Goal: Transaction & Acquisition: Obtain resource

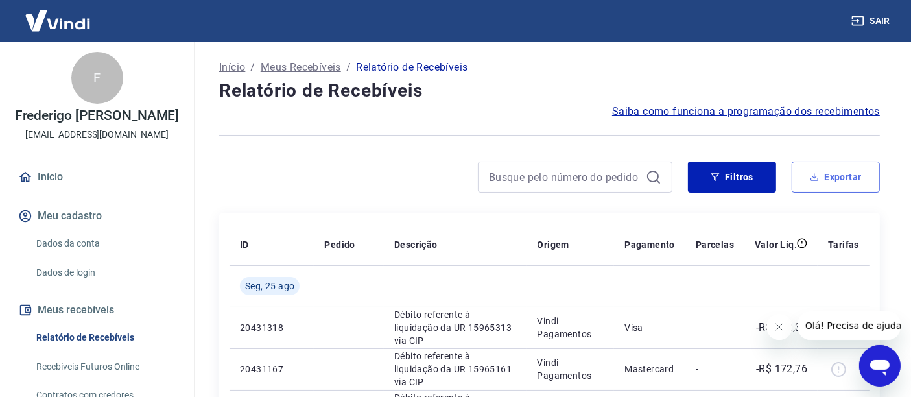
click at [850, 165] on button "Exportar" at bounding box center [836, 177] width 88 height 31
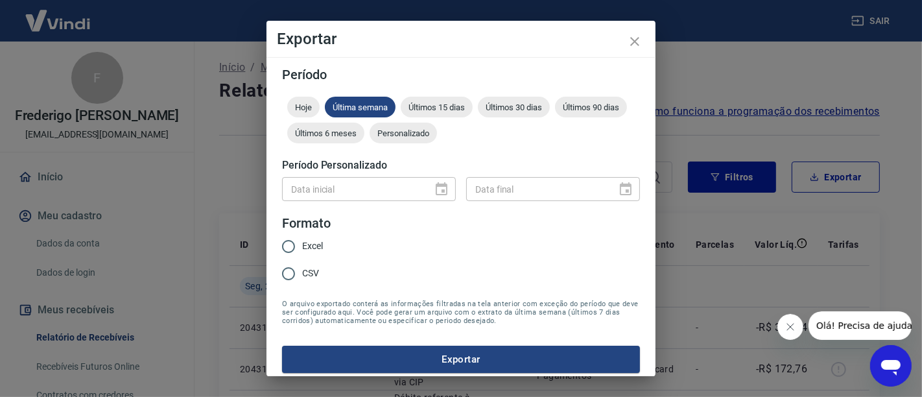
click at [436, 182] on div "Data inicial" at bounding box center [369, 189] width 174 height 24
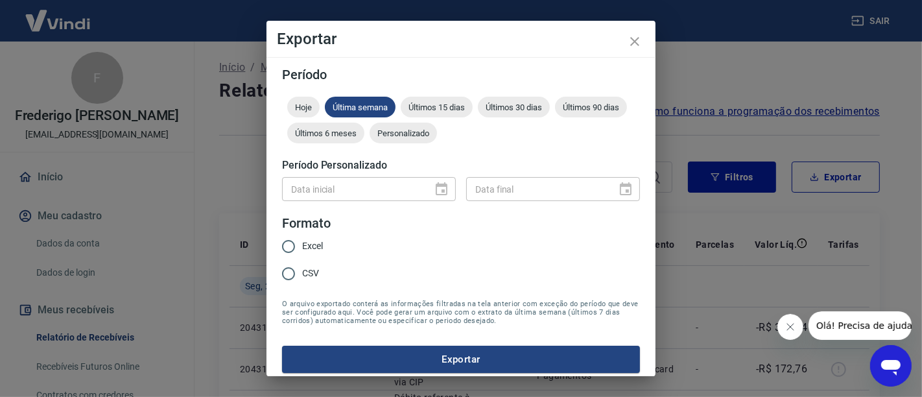
click at [436, 182] on div "Data inicial" at bounding box center [369, 189] width 174 height 24
click at [437, 138] on span "Personalizado" at bounding box center [403, 133] width 67 height 10
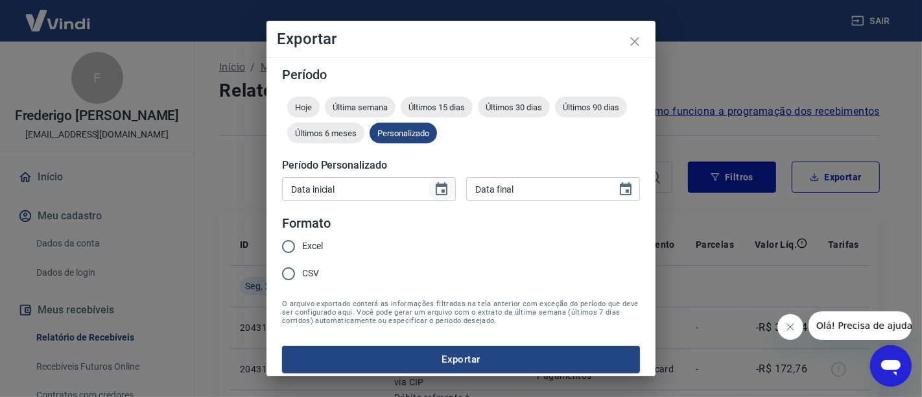
click at [434, 195] on icon "Choose date" at bounding box center [442, 190] width 16 height 16
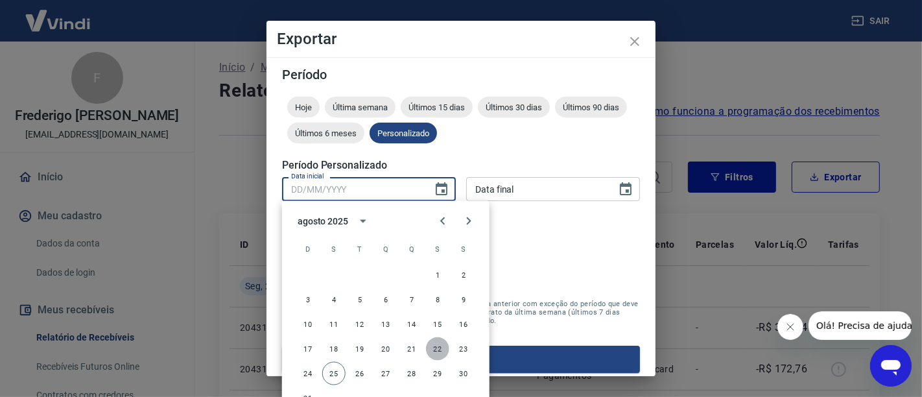
click at [439, 346] on button "22" at bounding box center [437, 348] width 23 height 23
type input "[DATE]"
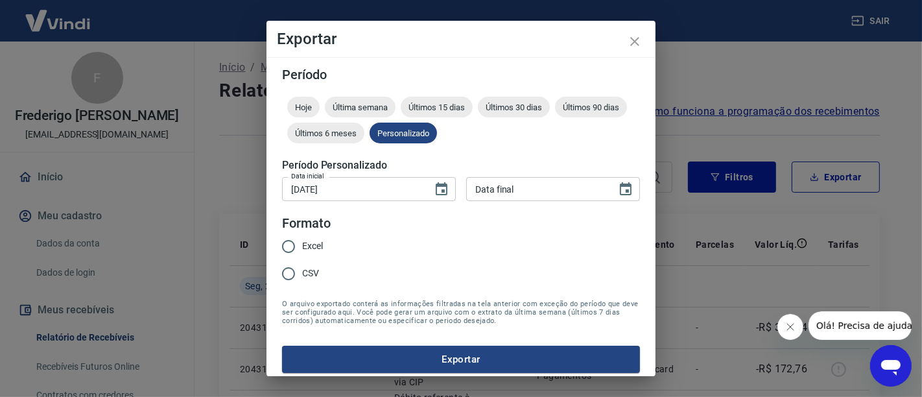
click at [363, 181] on input "[DATE]" at bounding box center [352, 189] width 141 height 24
click at [499, 193] on input "DD/MM/YYYY" at bounding box center [536, 189] width 141 height 24
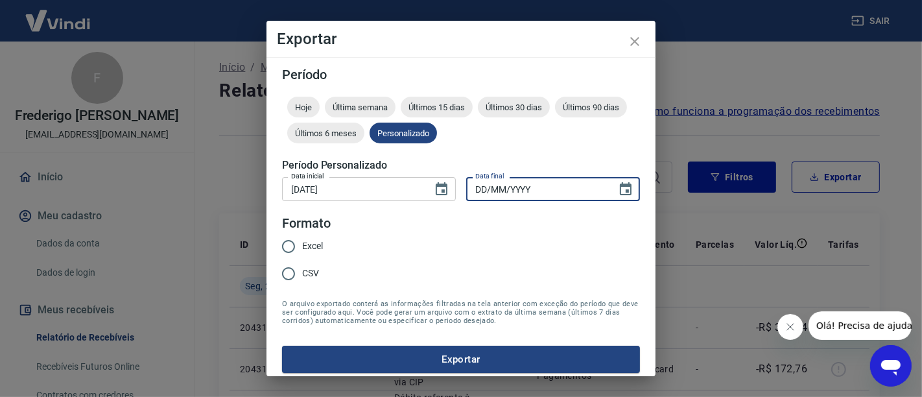
paste input "[DATE]"
type input "[DATE]"
click at [436, 227] on form "Período Hoje Última semana Últimos 15 dias Últimos 30 dias Últimos 90 dias Últi…" at bounding box center [461, 220] width 358 height 305
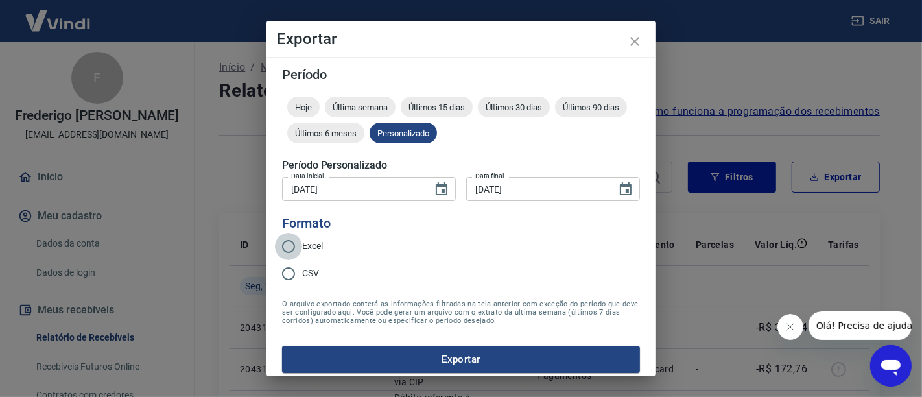
click at [293, 249] on input "Excel" at bounding box center [288, 246] width 27 height 27
radio input "true"
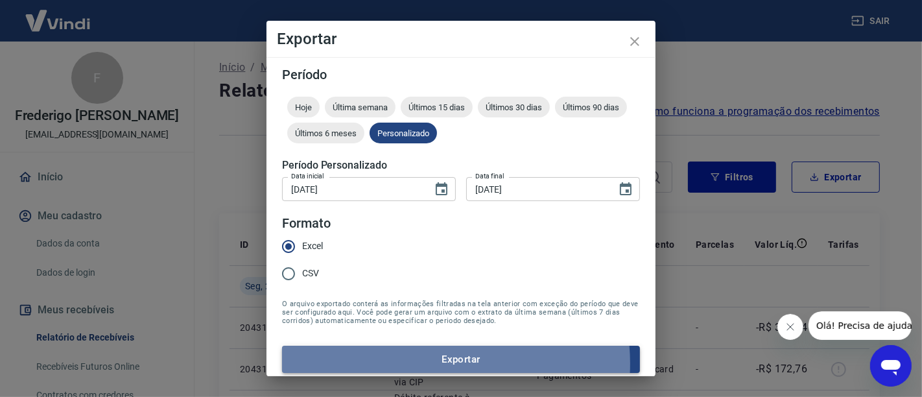
click at [435, 363] on button "Exportar" at bounding box center [461, 359] width 358 height 27
